Goal: Transaction & Acquisition: Purchase product/service

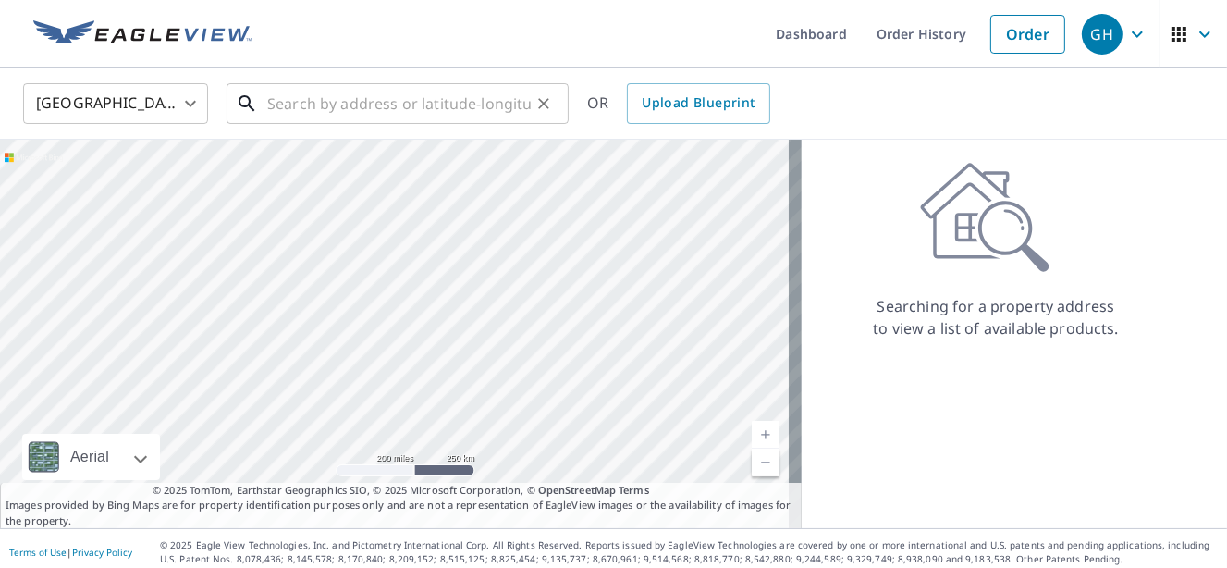
click at [319, 105] on input "text" at bounding box center [399, 104] width 264 height 52
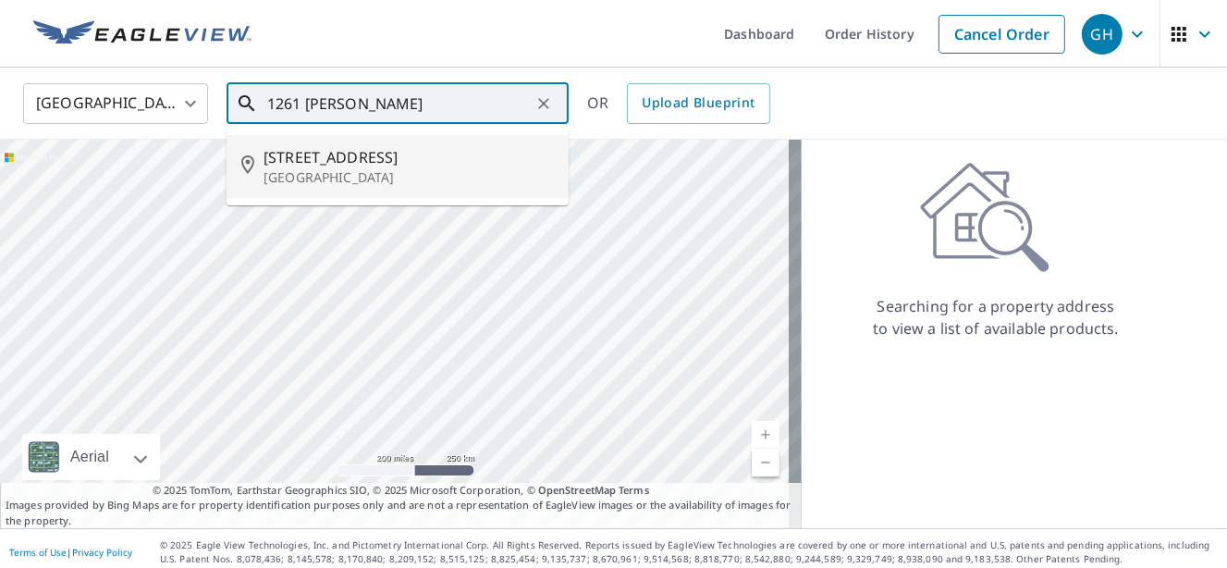
click at [378, 165] on span "[STREET_ADDRESS]" at bounding box center [409, 157] width 290 height 22
type input "[STREET_ADDRESS]"
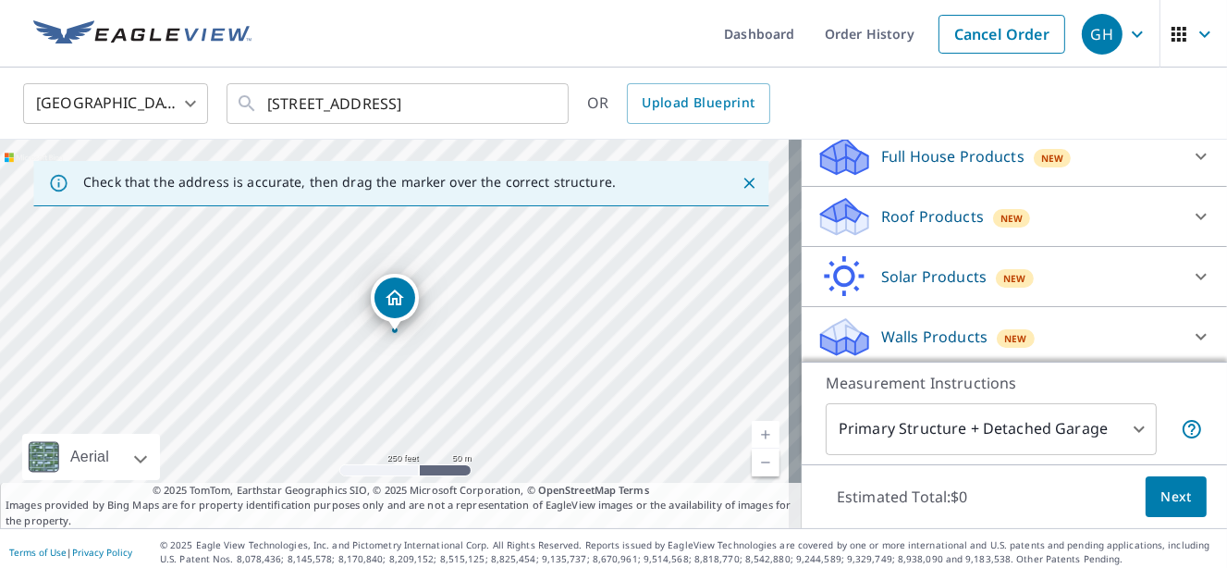
scroll to position [210, 0]
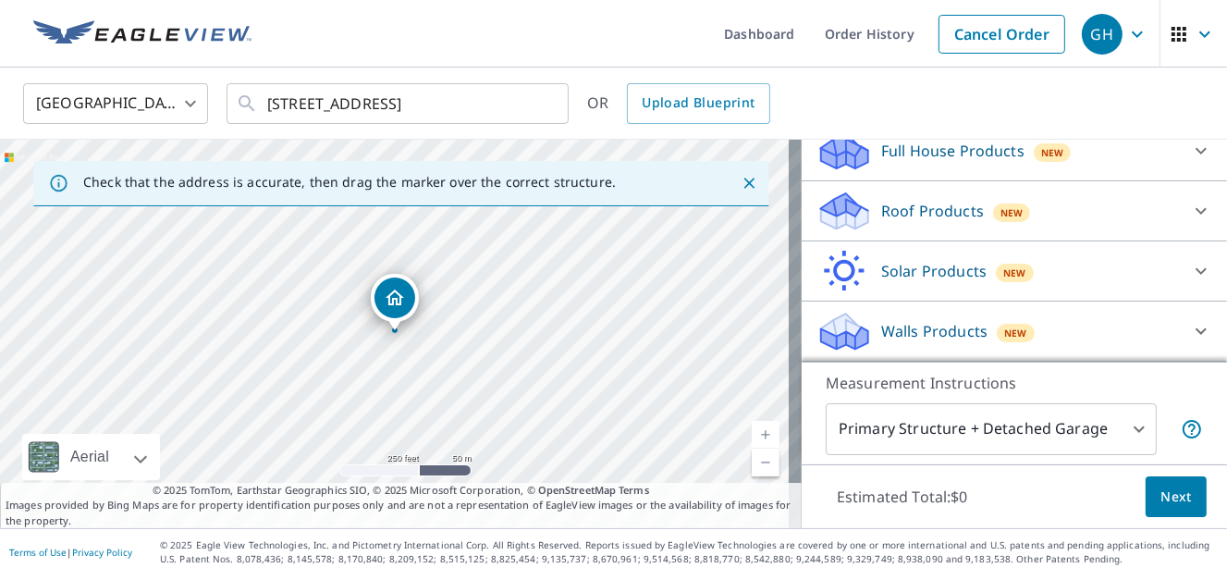
click at [908, 216] on p "Roof Products" at bounding box center [932, 211] width 103 height 22
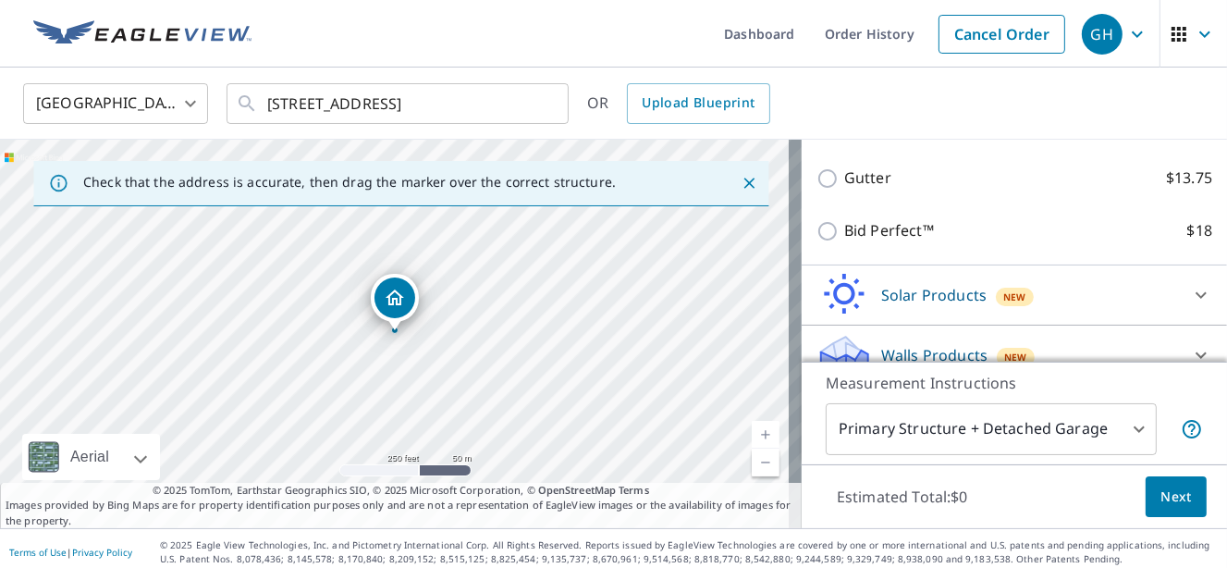
scroll to position [302, 0]
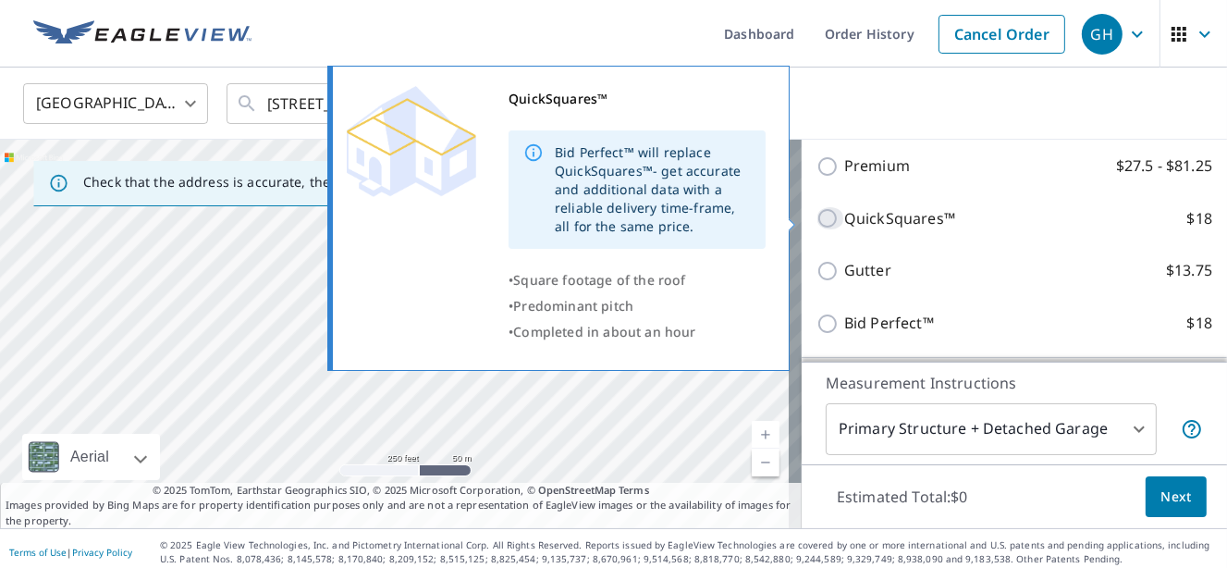
click at [819, 220] on input "QuickSquares™ $18" at bounding box center [831, 218] width 28 height 22
checkbox input "true"
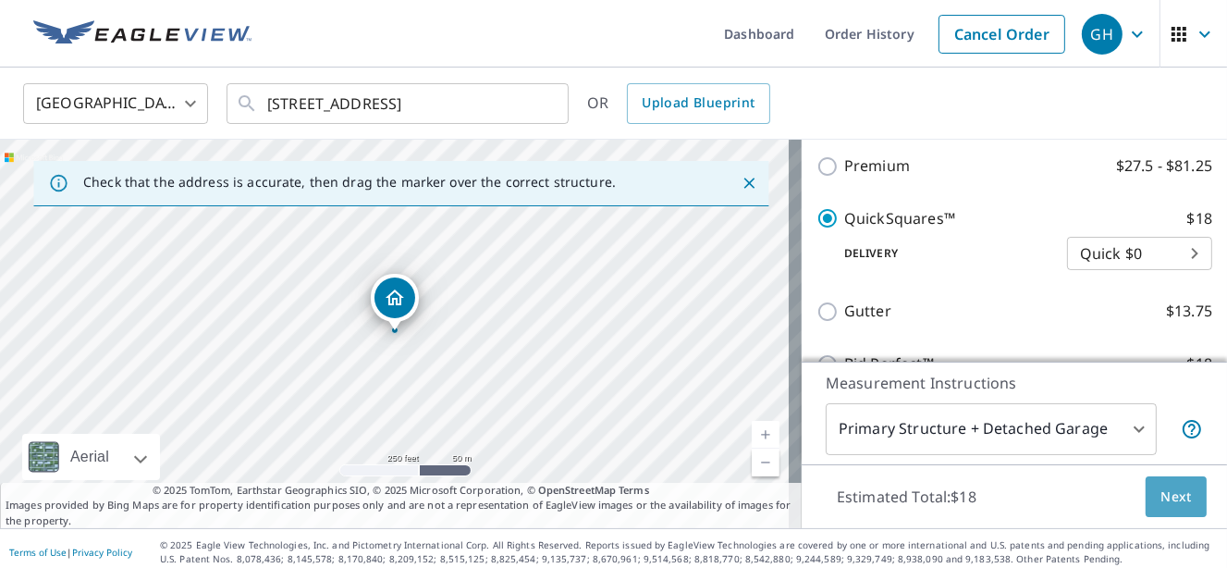
click at [1161, 487] on span "Next" at bounding box center [1176, 497] width 31 height 23
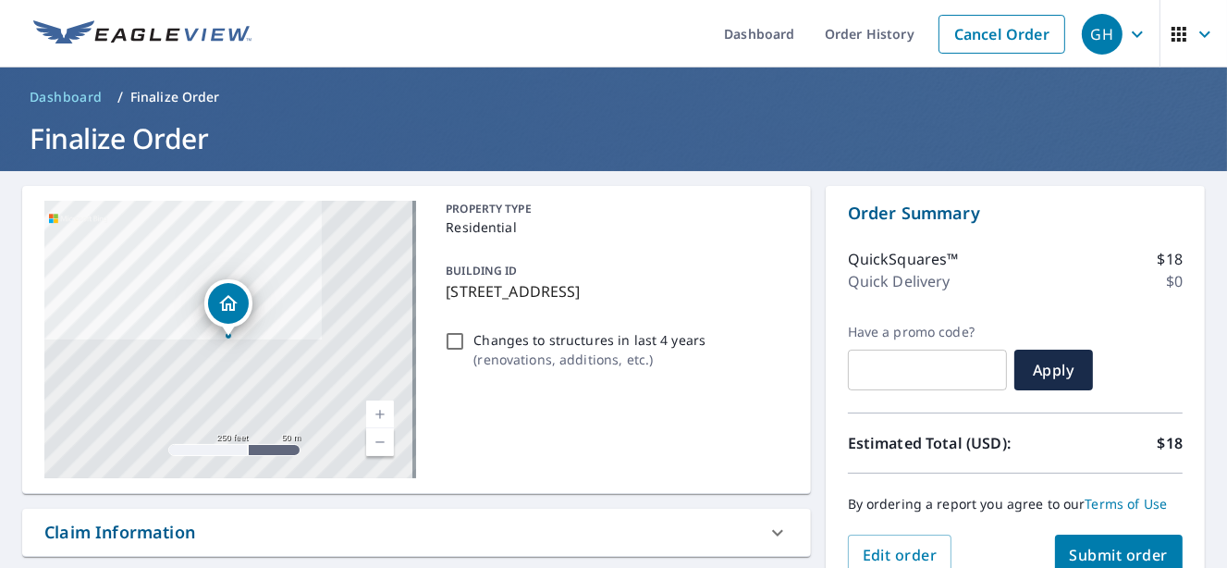
scroll to position [185, 0]
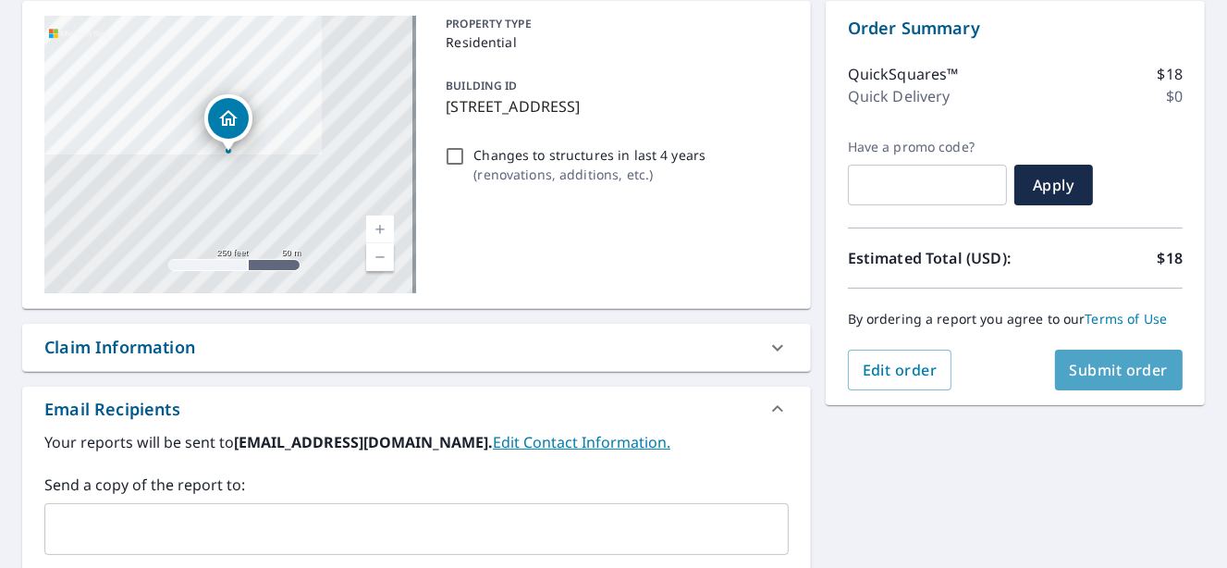
click at [1096, 370] on span "Submit order" at bounding box center [1119, 370] width 99 height 20
